Goal: Information Seeking & Learning: Check status

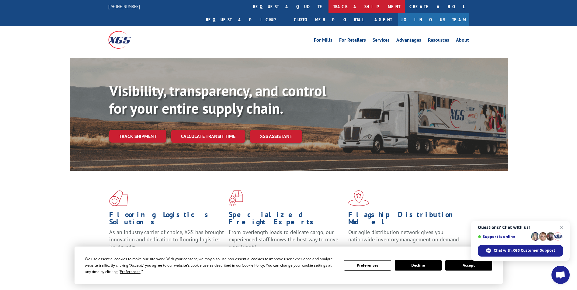
click at [329, 3] on link "track a shipment" at bounding box center [367, 6] width 76 height 13
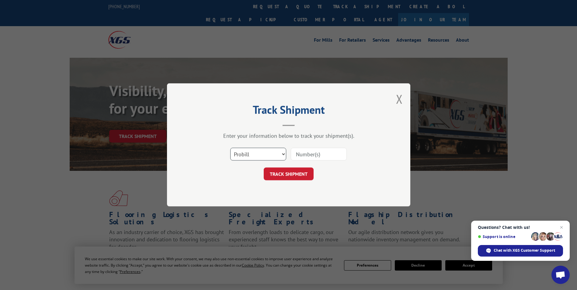
click at [258, 150] on select "Select category... Probill BOL PO" at bounding box center [258, 154] width 56 height 13
select select "bol"
click at [230, 148] on select "Select category... Probill BOL PO" at bounding box center [258, 154] width 56 height 13
click at [308, 148] on input at bounding box center [319, 154] width 56 height 13
paste input "- 5479125"
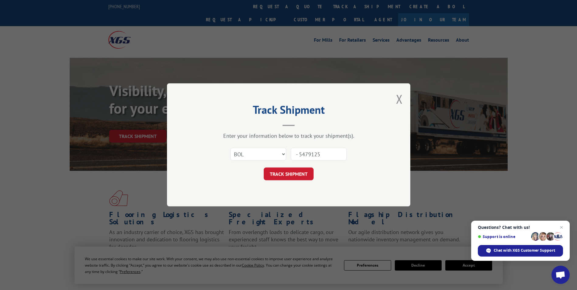
drag, startPoint x: 299, startPoint y: 155, endPoint x: 268, endPoint y: 157, distance: 30.5
click at [273, 157] on div "Select category... Probill BOL PO - 5479125" at bounding box center [288, 154] width 183 height 20
type input "5479125"
click at [285, 174] on button "TRACK SHIPMENT" at bounding box center [289, 174] width 50 height 13
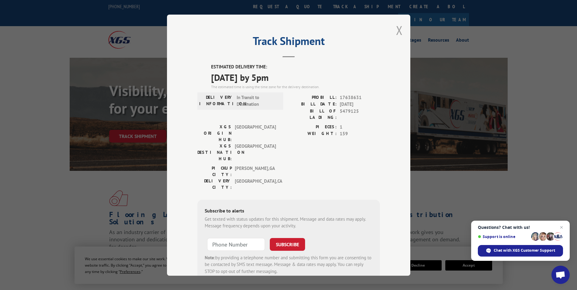
click at [396, 28] on button "Close modal" at bounding box center [399, 30] width 7 height 16
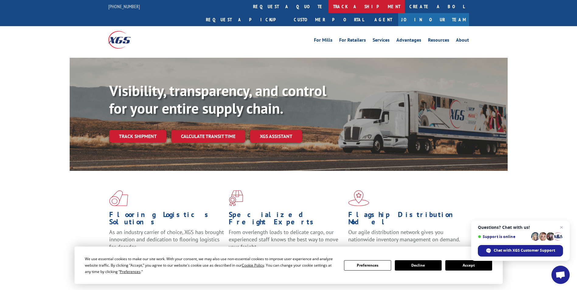
click at [329, 5] on link "track a shipment" at bounding box center [367, 6] width 76 height 13
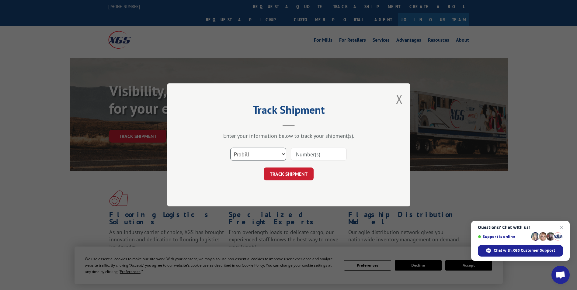
click at [254, 154] on select "Select category... Probill BOL PO" at bounding box center [258, 154] width 56 height 13
select select "bol"
click at [230, 148] on select "Select category... Probill BOL PO" at bounding box center [258, 154] width 56 height 13
click at [306, 154] on input at bounding box center [319, 154] width 56 height 13
paste input "7047513"
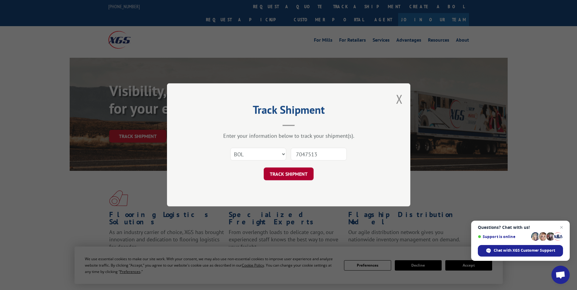
type input "7047513"
click at [287, 172] on button "TRACK SHIPMENT" at bounding box center [289, 174] width 50 height 13
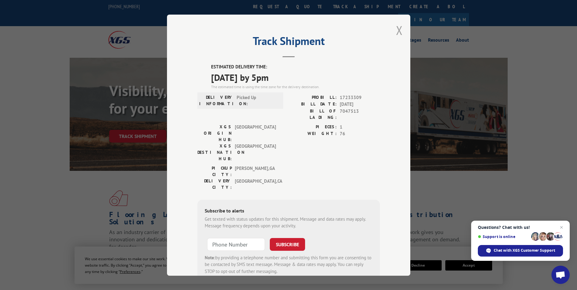
click at [397, 35] on button "Close modal" at bounding box center [399, 30] width 7 height 16
